Goal: Task Accomplishment & Management: Complete application form

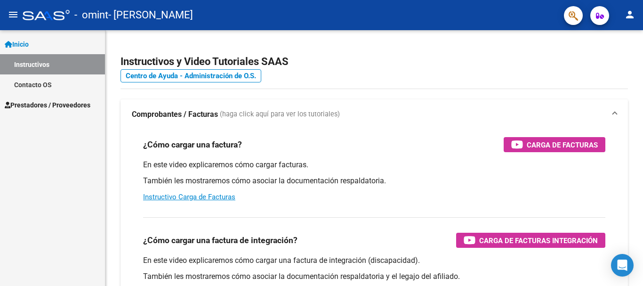
click at [47, 97] on link "Prestadores / Proveedores" at bounding box center [52, 105] width 105 height 20
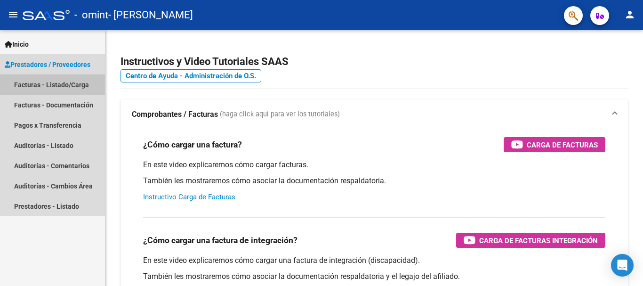
click at [65, 87] on link "Facturas - Listado/Carga" at bounding box center [52, 84] width 105 height 20
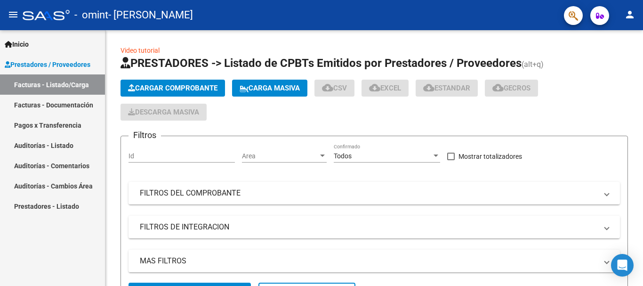
click at [56, 104] on link "Facturas - Documentación" at bounding box center [52, 105] width 105 height 20
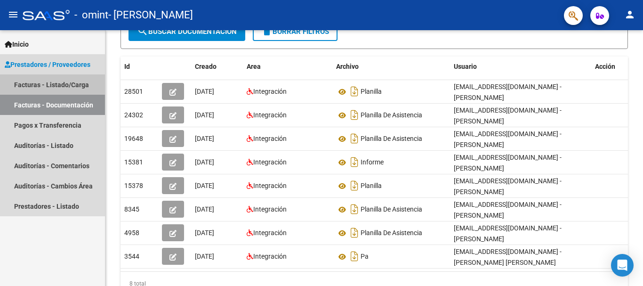
click at [70, 85] on link "Facturas - Listado/Carga" at bounding box center [52, 84] width 105 height 20
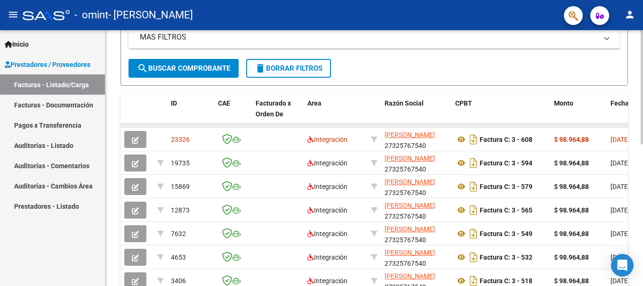
scroll to position [235, 0]
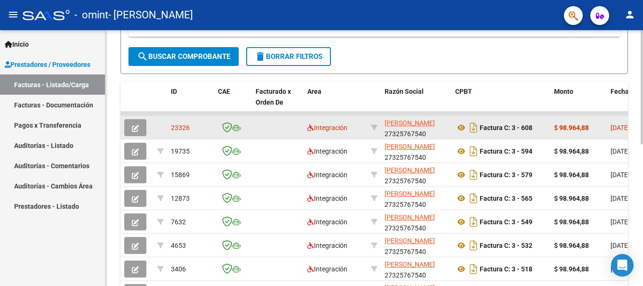
click at [138, 127] on icon "button" at bounding box center [135, 128] width 7 height 7
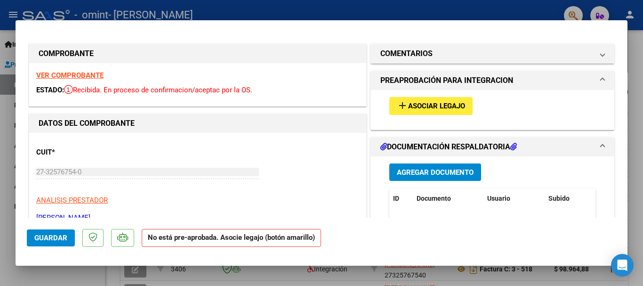
click at [403, 100] on mat-icon "add" at bounding box center [402, 105] width 11 height 11
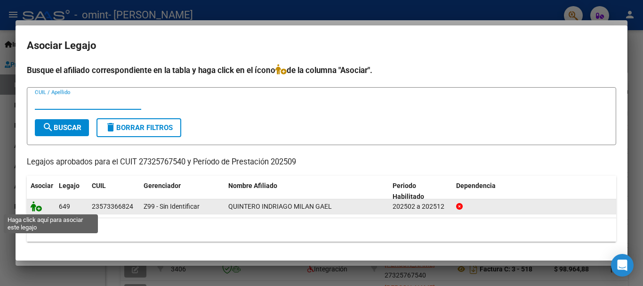
click at [37, 204] on icon at bounding box center [36, 206] width 11 height 10
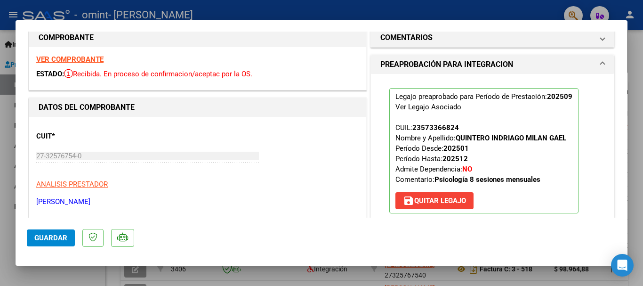
scroll to position [0, 0]
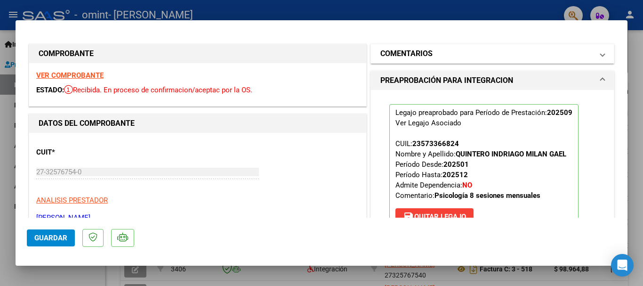
click at [568, 54] on mat-panel-title "COMENTARIOS" at bounding box center [487, 53] width 213 height 11
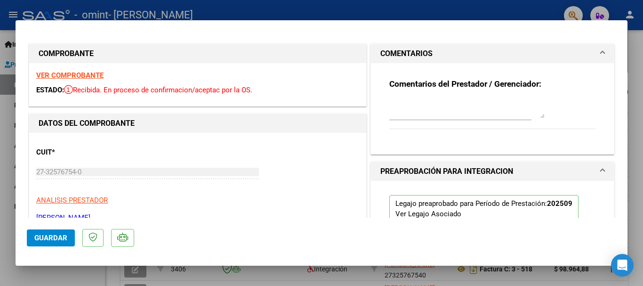
click at [568, 54] on mat-panel-title "COMENTARIOS" at bounding box center [487, 53] width 213 height 11
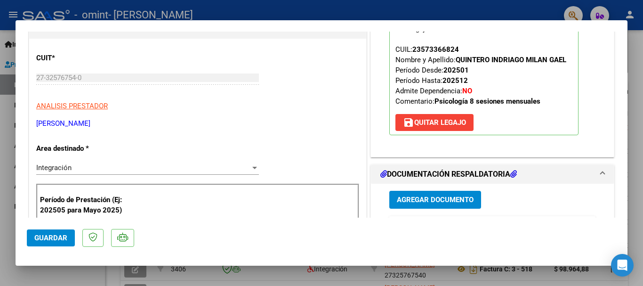
scroll to position [188, 0]
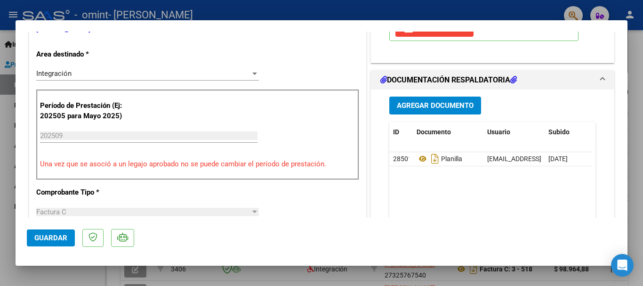
click at [35, 239] on span "Guardar" at bounding box center [50, 238] width 33 height 8
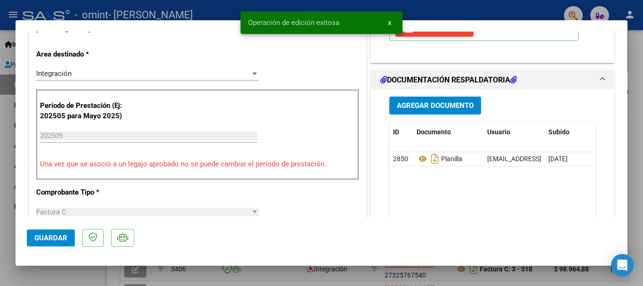
click at [637, 20] on div at bounding box center [321, 143] width 643 height 286
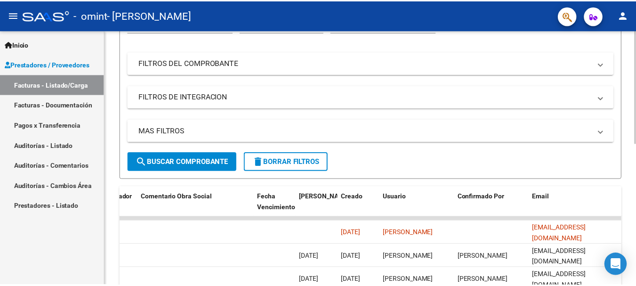
scroll to position [0, 0]
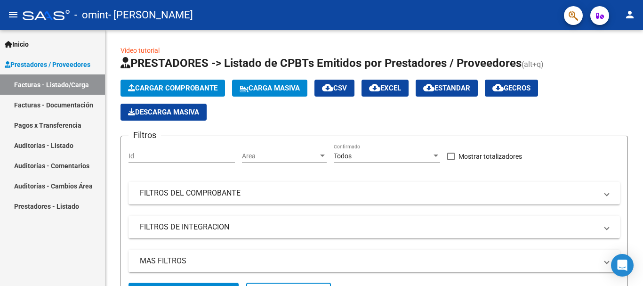
click at [634, 16] on mat-icon "person" at bounding box center [629, 14] width 11 height 11
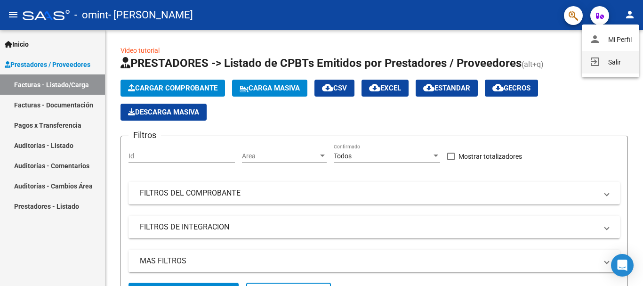
click at [613, 62] on button "exit_to_app Salir" at bounding box center [610, 62] width 57 height 23
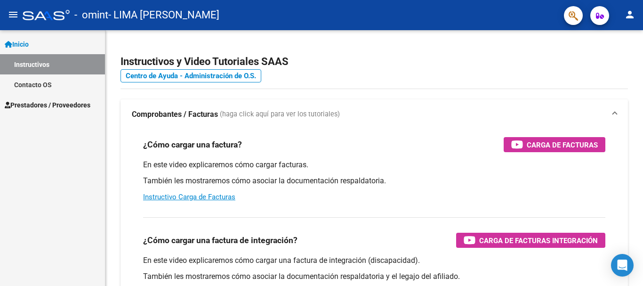
click at [38, 103] on span "Prestadores / Proveedores" at bounding box center [48, 105] width 86 height 10
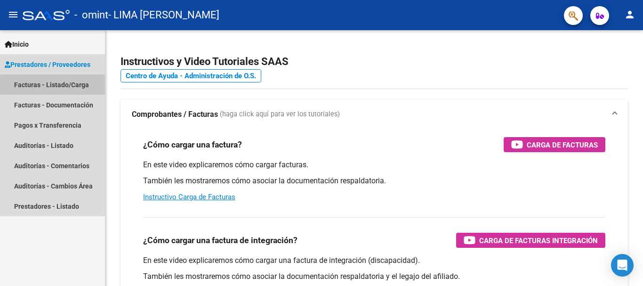
click at [78, 88] on link "Facturas - Listado/Carga" at bounding box center [52, 84] width 105 height 20
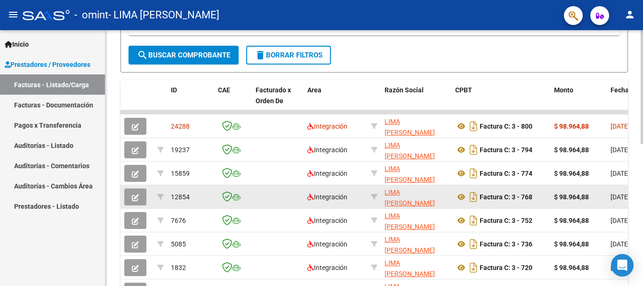
scroll to position [259, 0]
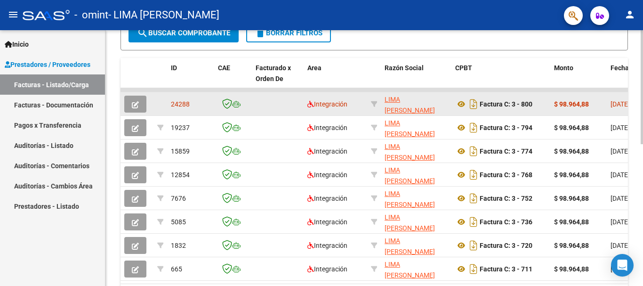
click at [135, 105] on icon "button" at bounding box center [135, 104] width 7 height 7
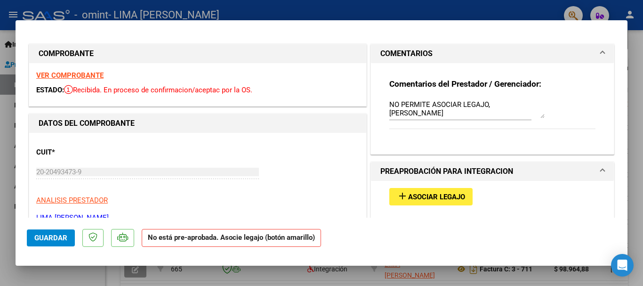
click at [424, 196] on span "Asociar Legajo" at bounding box center [436, 197] width 57 height 8
